Goal: Task Accomplishment & Management: Manage account settings

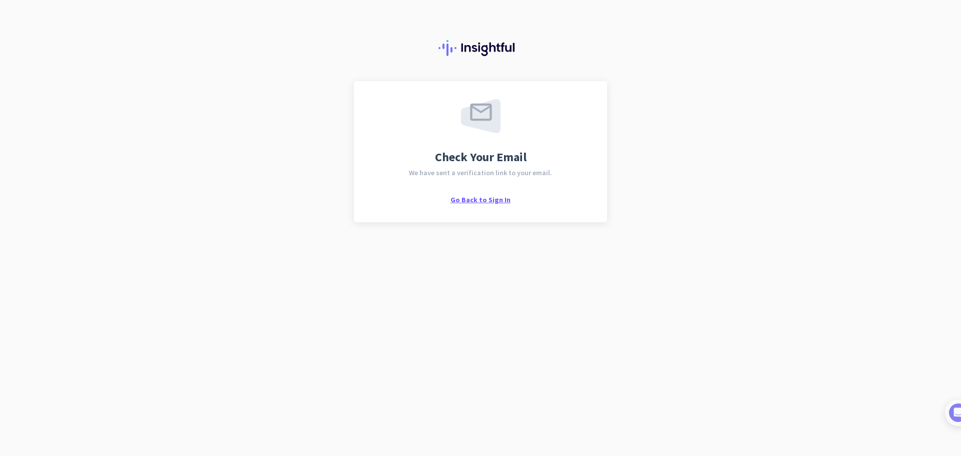
click at [486, 201] on span "Go Back to Sign In" at bounding box center [481, 199] width 60 height 9
click at [466, 199] on span "Go Back to Sign In" at bounding box center [481, 199] width 60 height 9
